Goal: Transaction & Acquisition: Purchase product/service

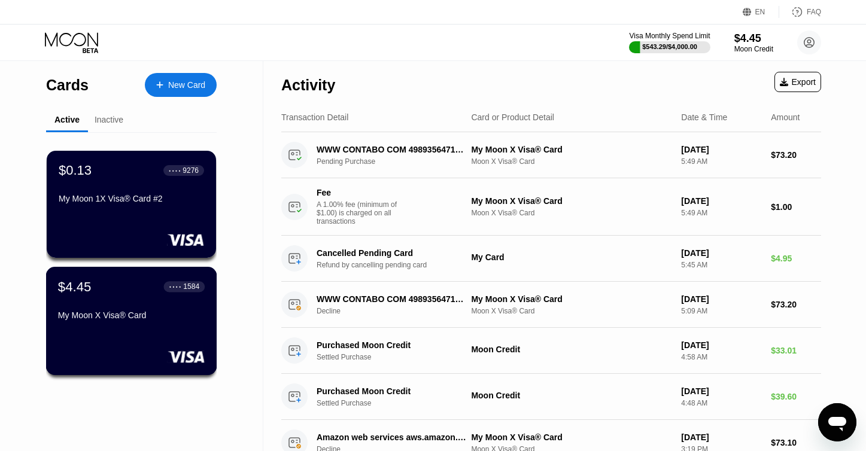
click at [155, 325] on div "My Moon X Visa® Card" at bounding box center [131, 318] width 147 height 14
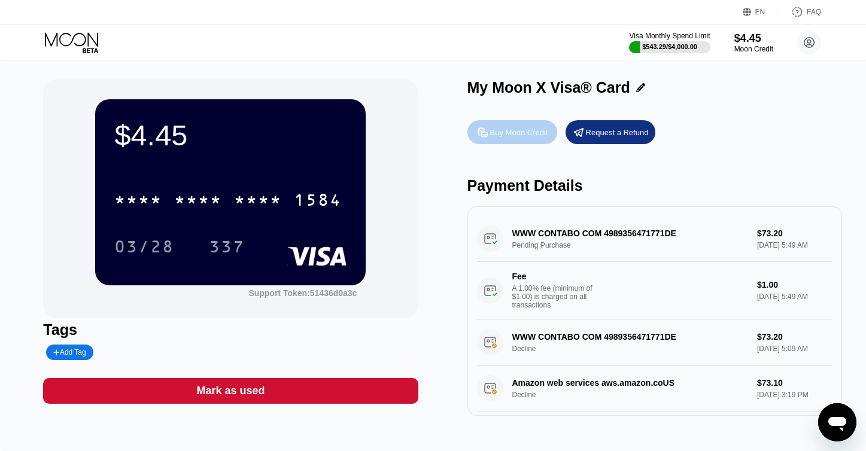
click at [516, 126] on div "Buy Moon Credit" at bounding box center [512, 132] width 90 height 24
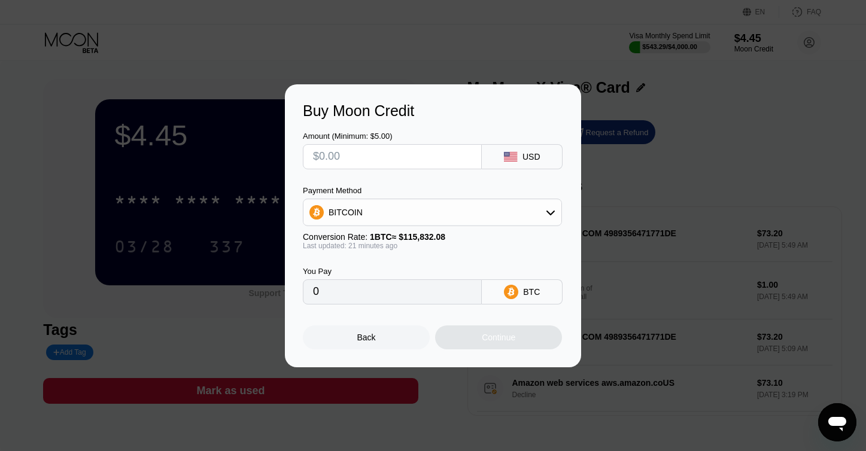
click at [373, 224] on div "BITCOIN" at bounding box center [432, 213] width 258 height 24
click at [362, 276] on span "USDT on TRON" at bounding box center [362, 272] width 60 height 10
type input "0.00"
click at [326, 162] on input "text" at bounding box center [392, 157] width 159 height 24
type input "$9"
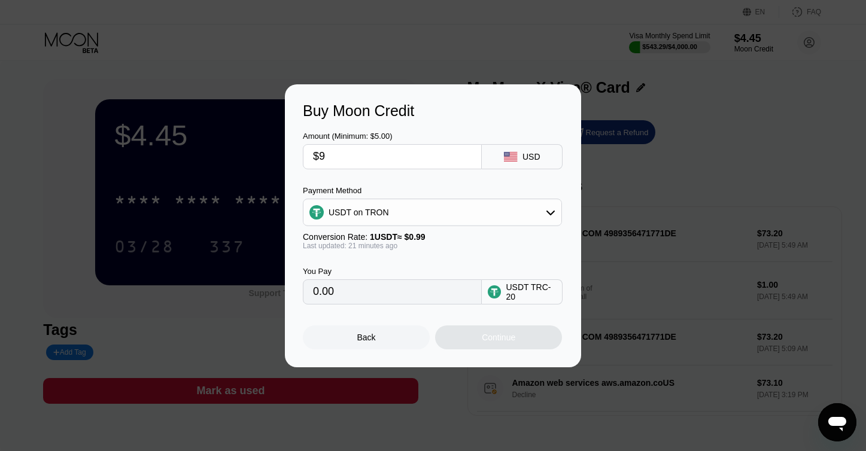
type input "9.09"
type input "0.00"
type input "$1"
type input "1.01"
click at [341, 162] on input "$1" at bounding box center [392, 157] width 159 height 24
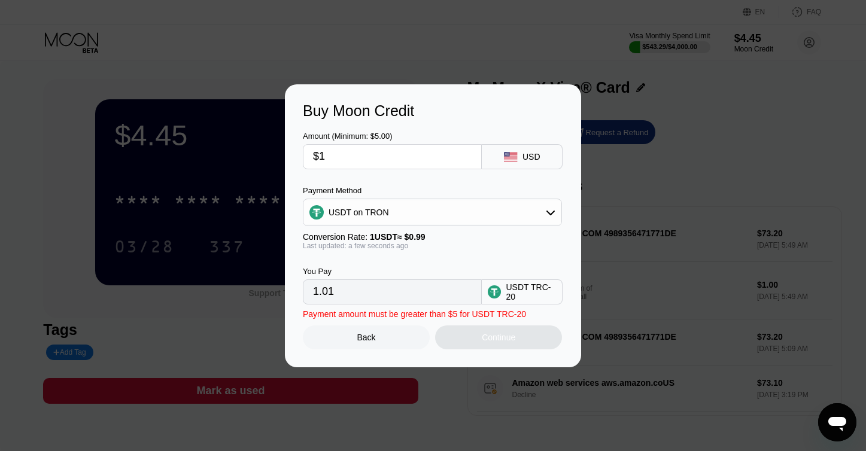
click at [341, 162] on input "$1" at bounding box center [392, 157] width 159 height 24
type input "$6"
type input "6.06"
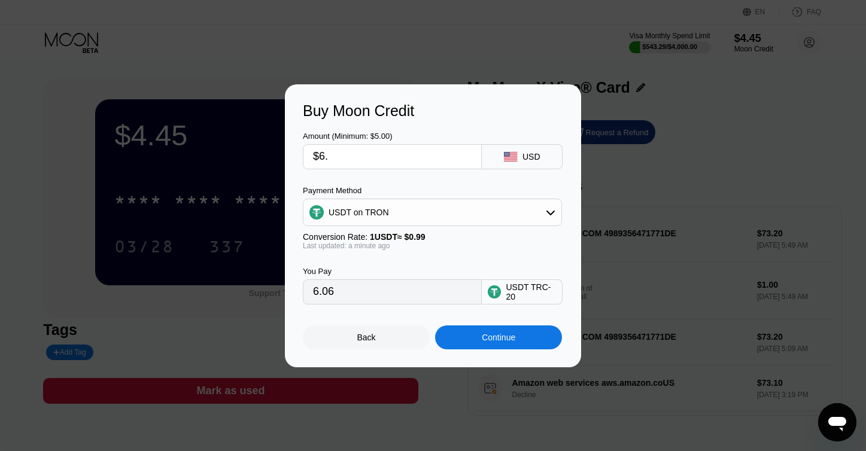
type input "$6.6"
type input "6.67"
type input "$6.60"
click at [467, 344] on div "Continue" at bounding box center [498, 338] width 127 height 24
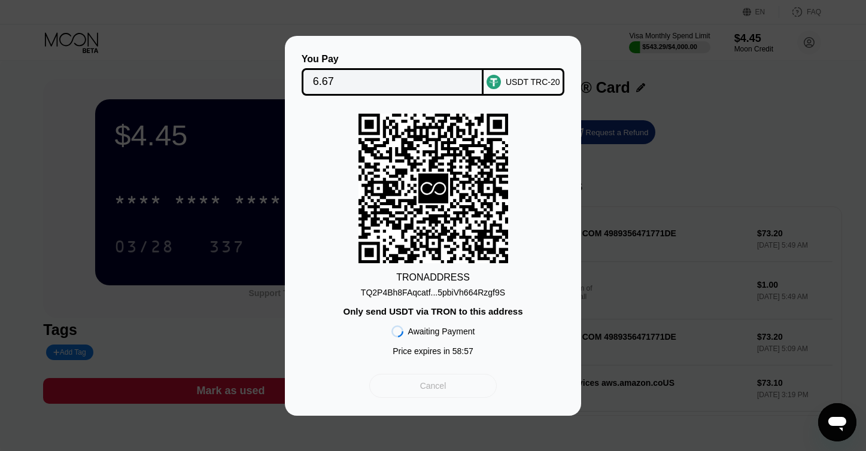
click at [449, 387] on div "Cancel" at bounding box center [432, 386] width 127 height 24
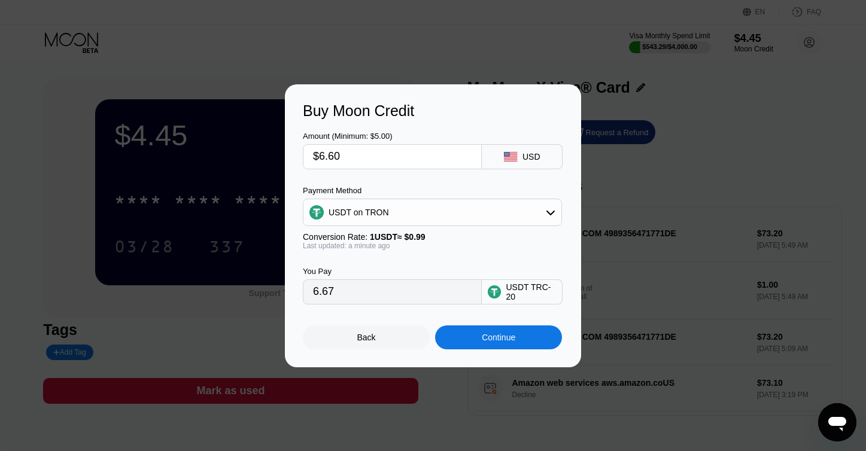
click at [387, 213] on div "USDT on TRON" at bounding box center [432, 213] width 258 height 24
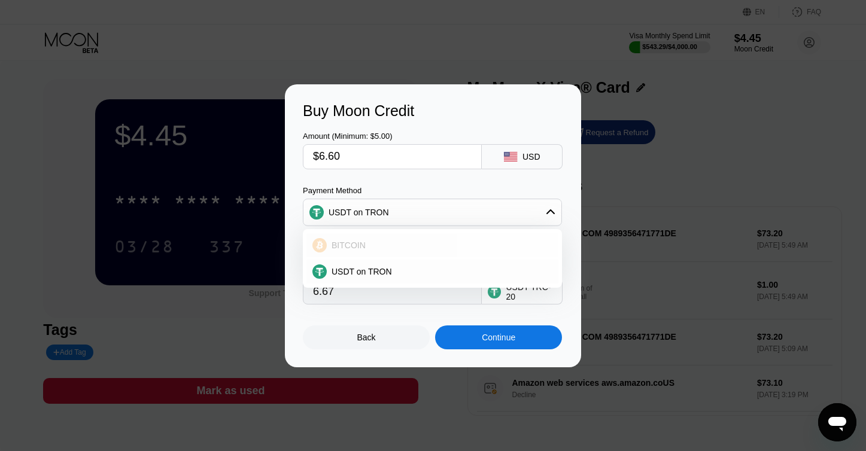
click at [382, 241] on div "BITCOIN" at bounding box center [440, 246] width 226 height 10
type input "0.00005704"
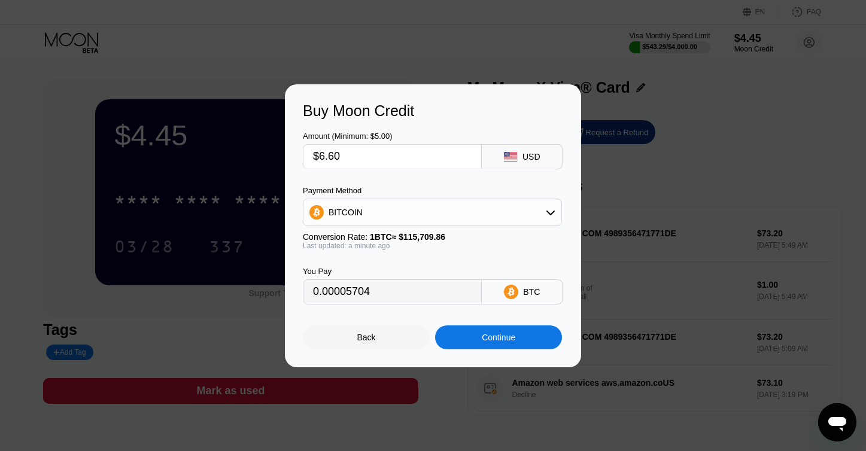
click at [330, 160] on input "$6.60" at bounding box center [392, 157] width 159 height 24
type input "$7"
type input "0.00006050"
type input "$7"
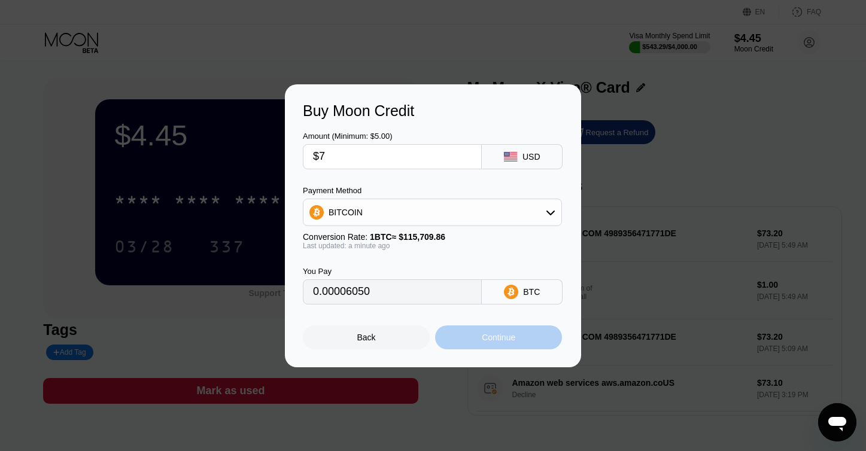
click at [470, 336] on div "Continue" at bounding box center [498, 338] width 127 height 24
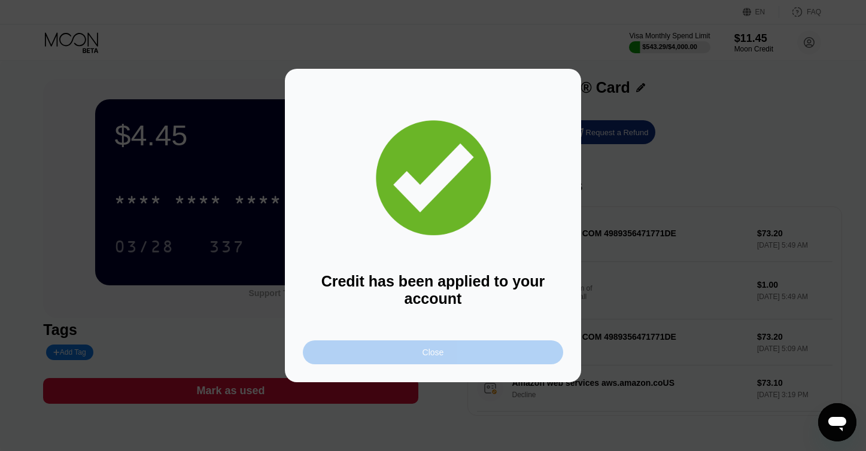
click at [454, 350] on div "Close" at bounding box center [433, 353] width 260 height 24
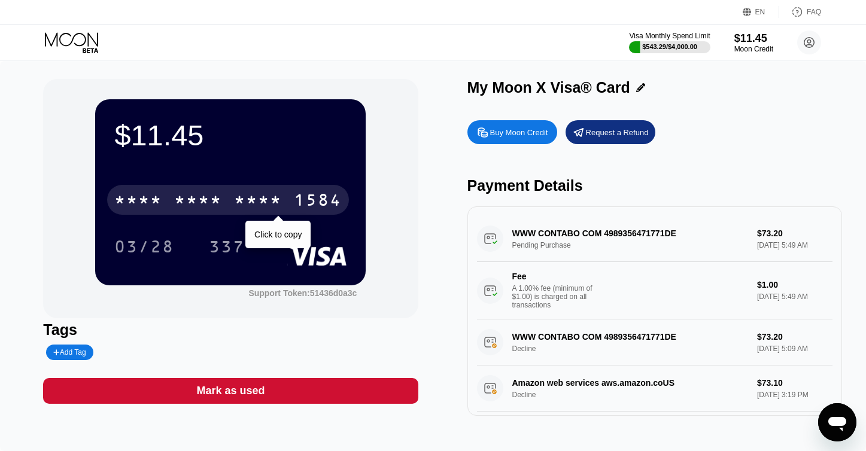
click at [223, 208] on div "* * * * * * * * * * * * 1584" at bounding box center [228, 200] width 242 height 30
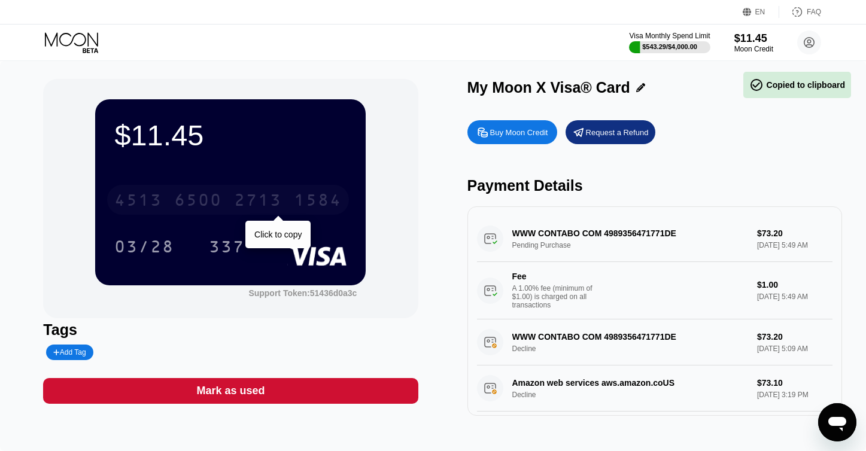
click at [223, 208] on div "[CREDIT_CARD_NUMBER]" at bounding box center [228, 200] width 242 height 30
click at [223, 208] on div "* * * * * * * * * * * * 1584" at bounding box center [228, 200] width 242 height 30
click at [223, 208] on div "[CREDIT_CARD_NUMBER]" at bounding box center [228, 200] width 242 height 30
click at [223, 208] on div "* * * * * * * * * * * * 1584" at bounding box center [228, 200] width 242 height 30
click at [148, 201] on div "* * * *" at bounding box center [138, 201] width 48 height 19
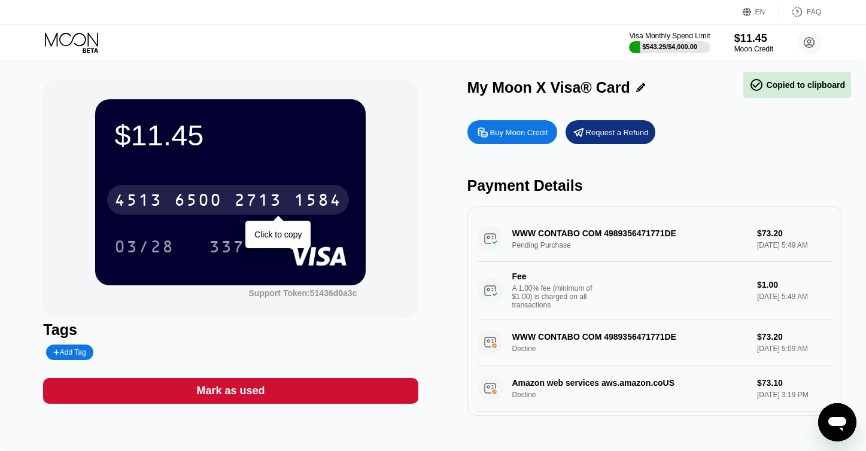
click at [148, 201] on div "4513" at bounding box center [138, 201] width 48 height 19
click at [148, 201] on div "* * * *" at bounding box center [138, 201] width 48 height 19
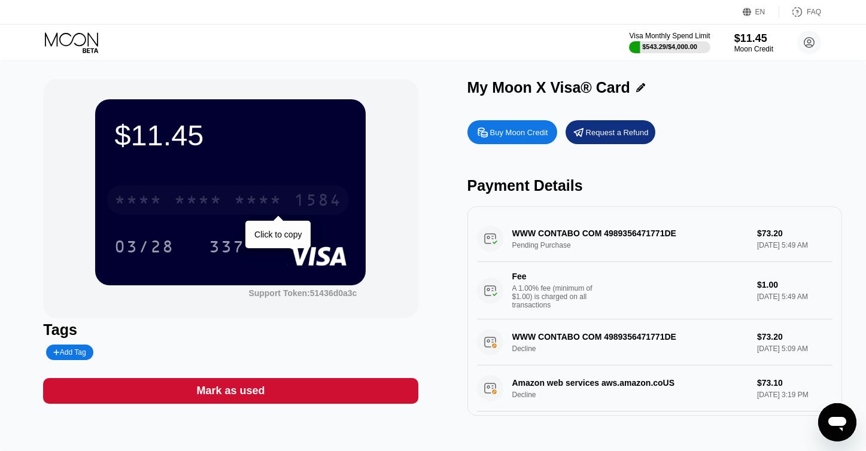
click at [222, 208] on div "* * * *" at bounding box center [198, 201] width 48 height 19
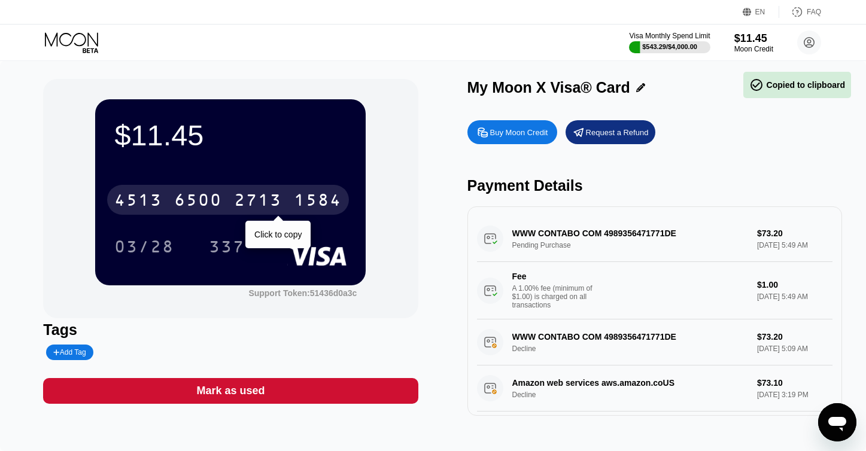
click at [222, 208] on div "6500" at bounding box center [198, 201] width 48 height 19
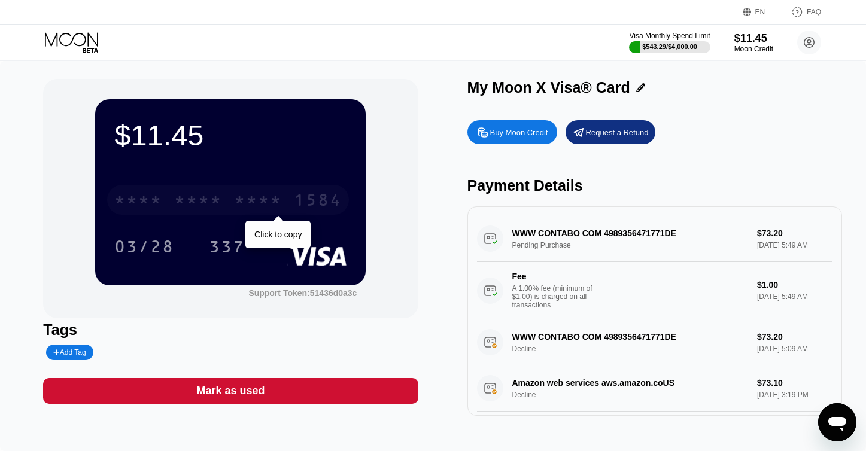
click at [176, 194] on div "* * * *" at bounding box center [198, 201] width 48 height 19
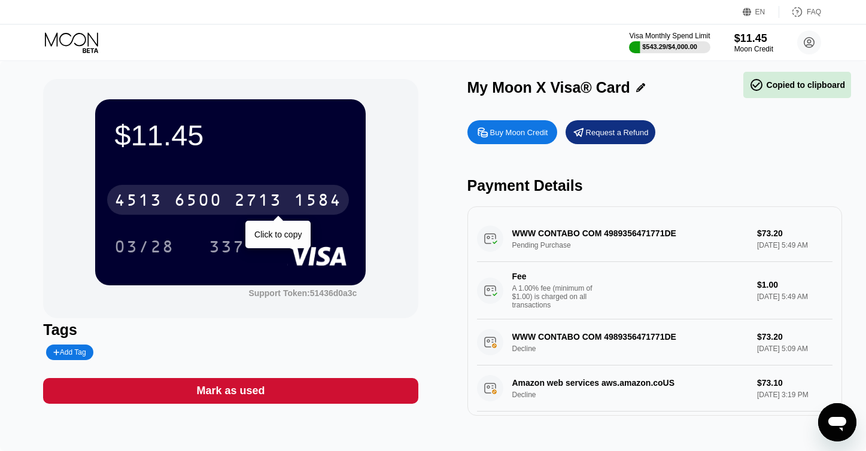
click at [176, 194] on div "6500" at bounding box center [198, 201] width 48 height 19
click at [176, 194] on div "* * * *" at bounding box center [198, 201] width 48 height 19
